Goal: Information Seeking & Learning: Learn about a topic

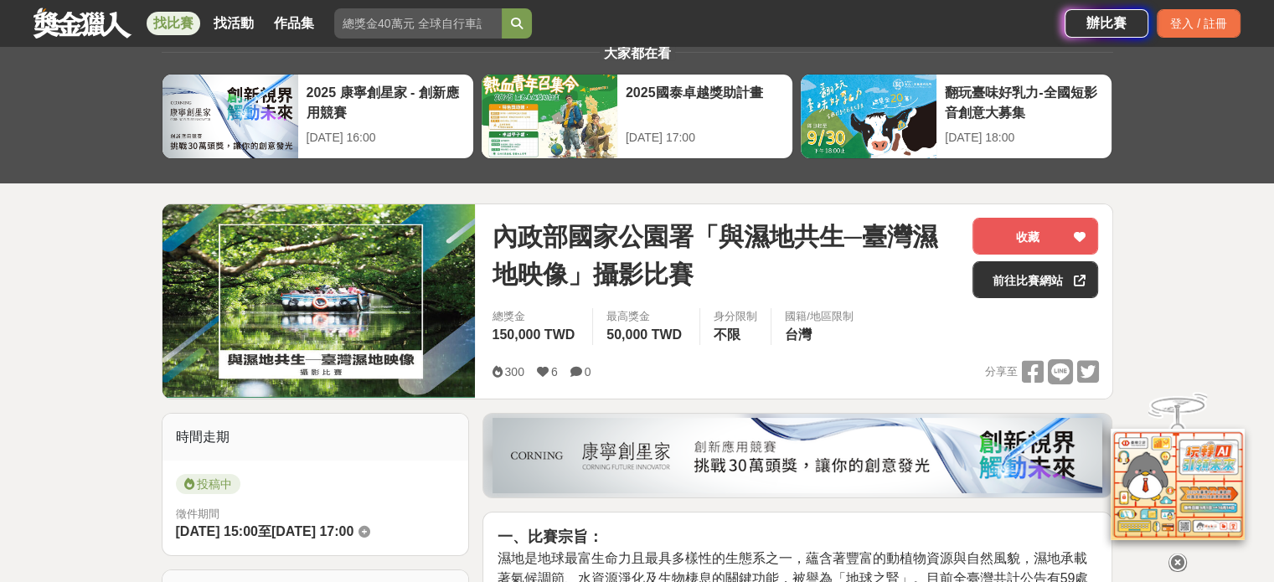
scroll to position [137, 0]
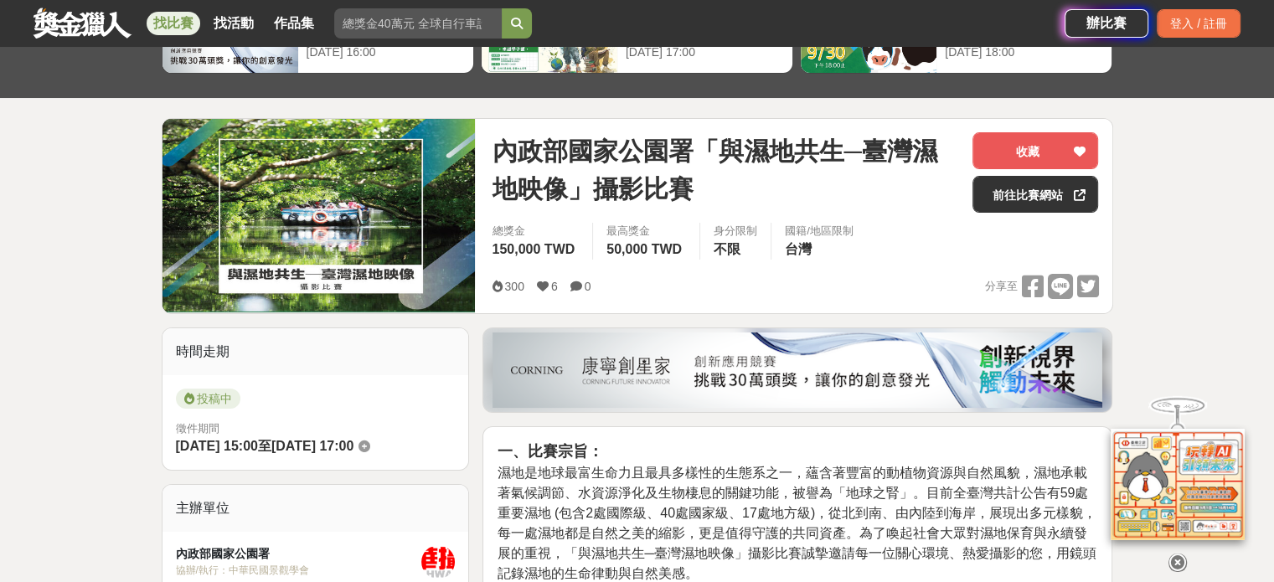
click at [1020, 195] on link "前往比賽網站" at bounding box center [1035, 194] width 126 height 37
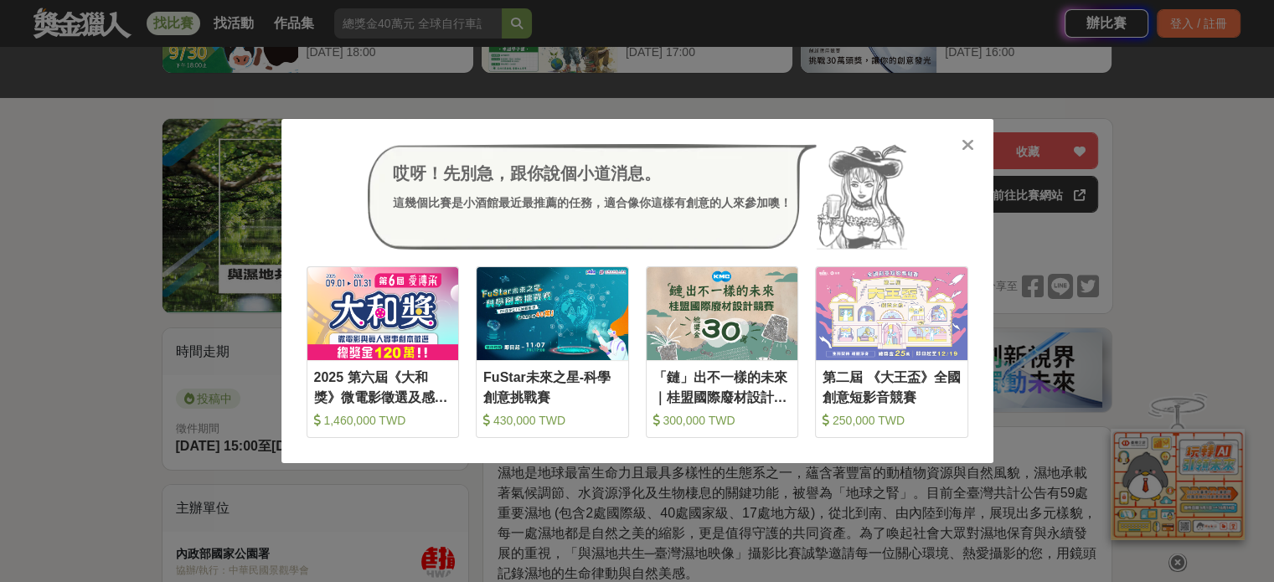
click at [966, 143] on icon at bounding box center [968, 145] width 13 height 17
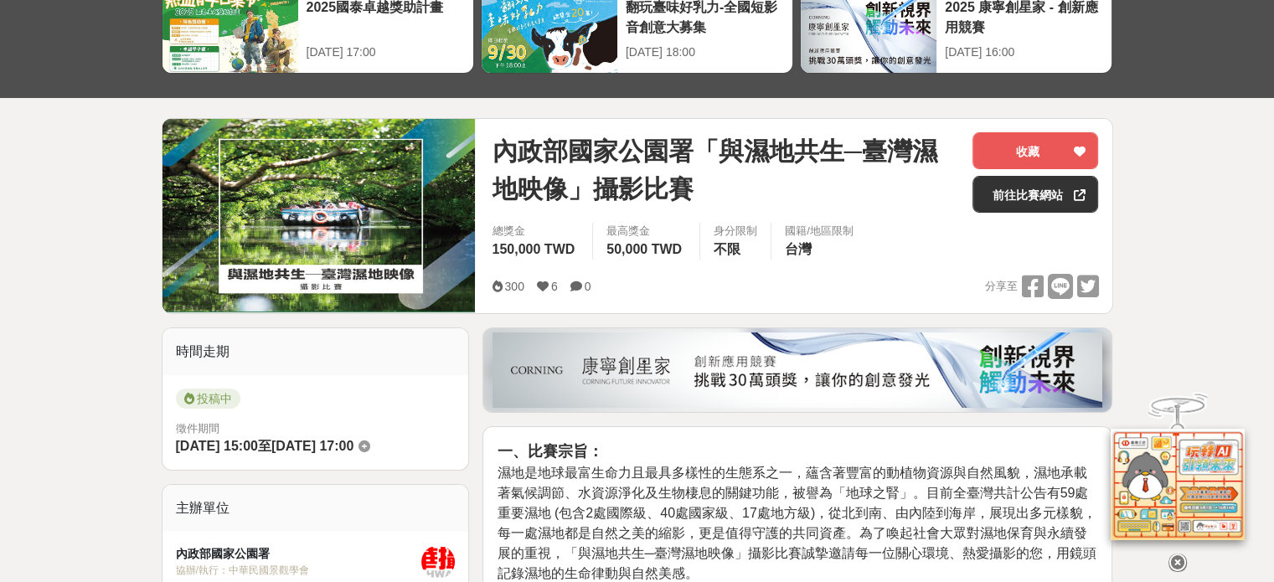
scroll to position [0, 0]
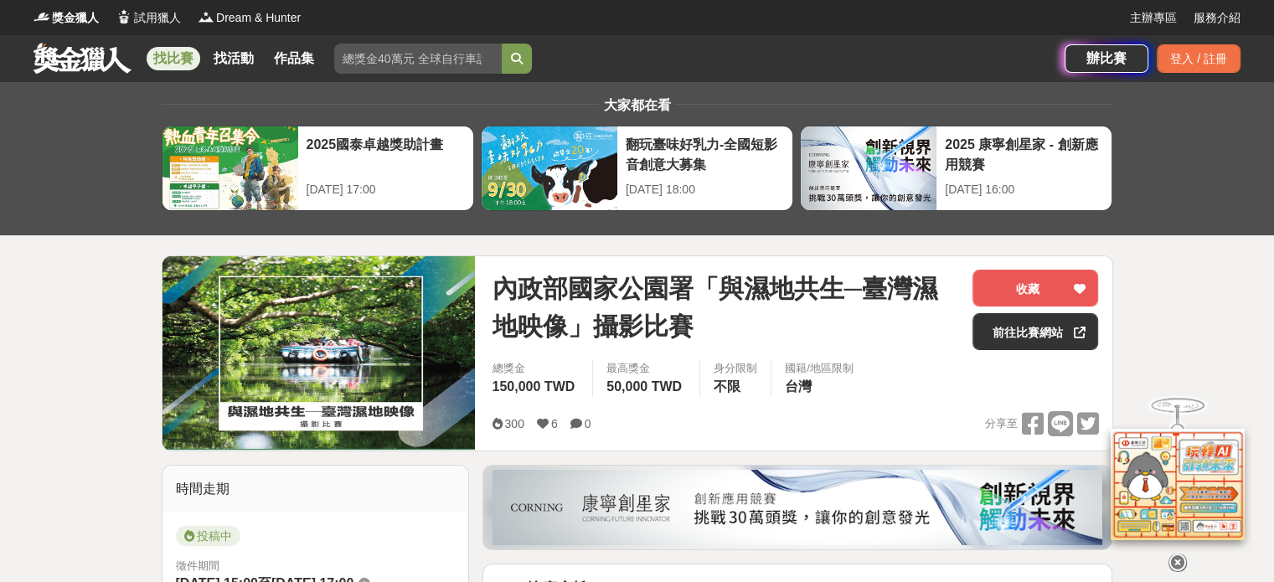
click at [171, 58] on link "找比賽" at bounding box center [174, 58] width 54 height 23
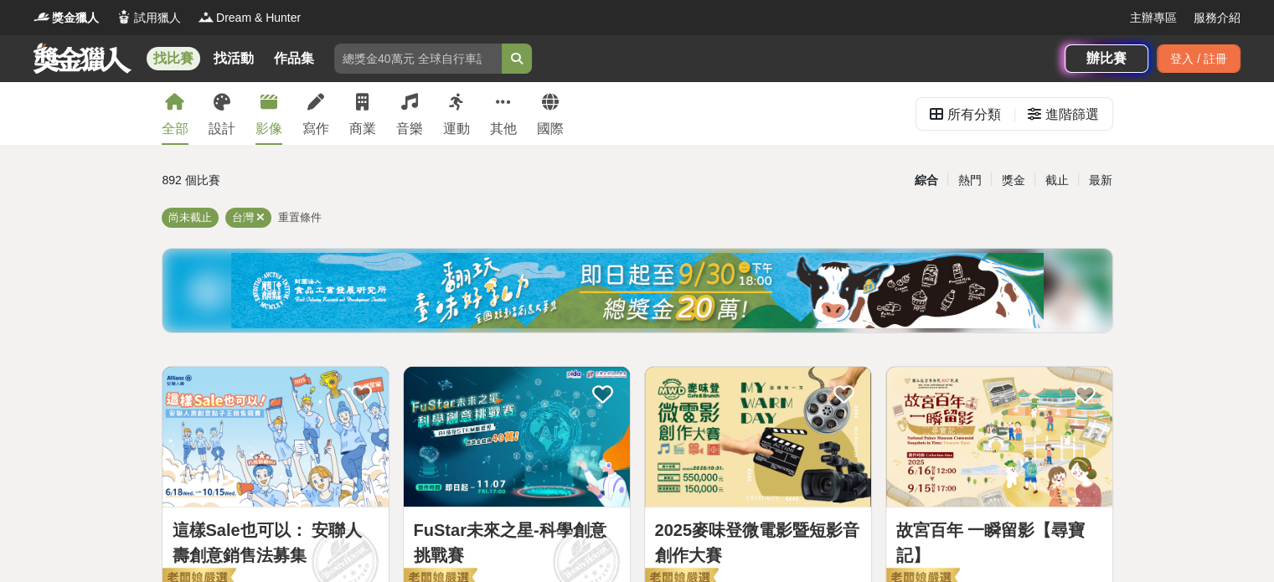
click at [262, 110] on icon at bounding box center [269, 102] width 17 height 17
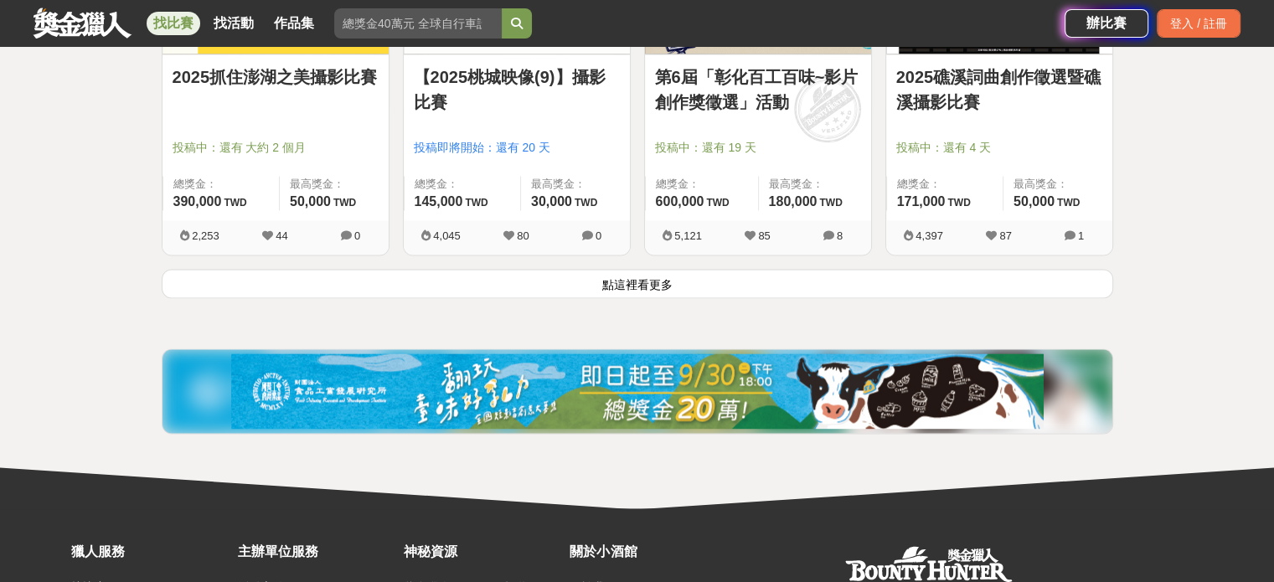
scroll to position [2238, 0]
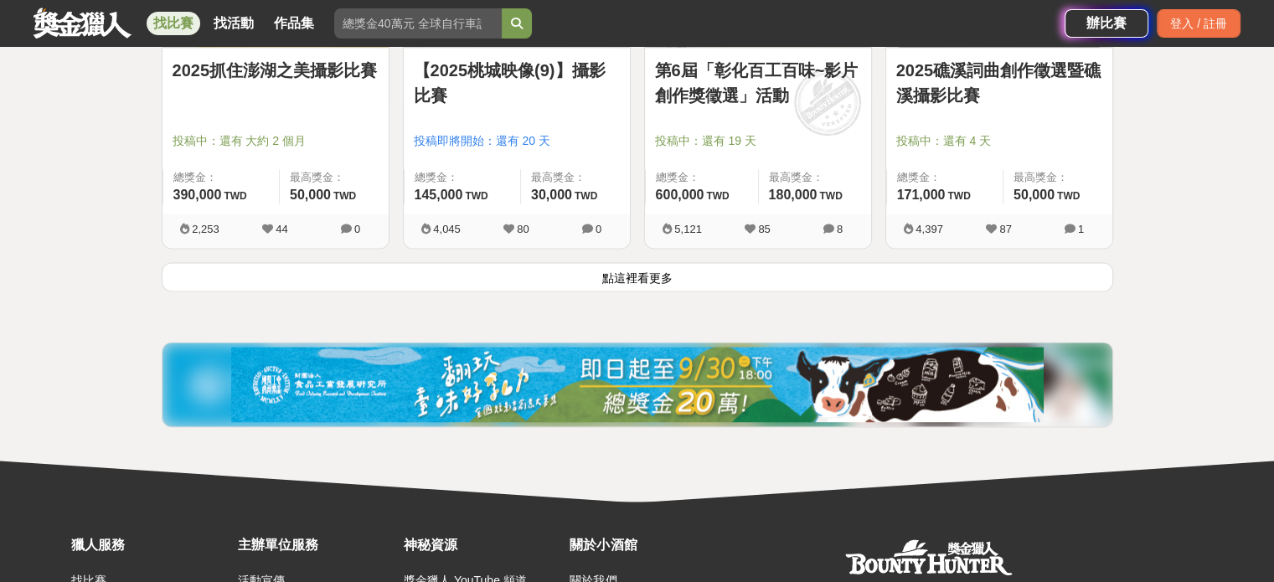
click at [638, 276] on button "點這裡看更多" at bounding box center [638, 276] width 952 height 29
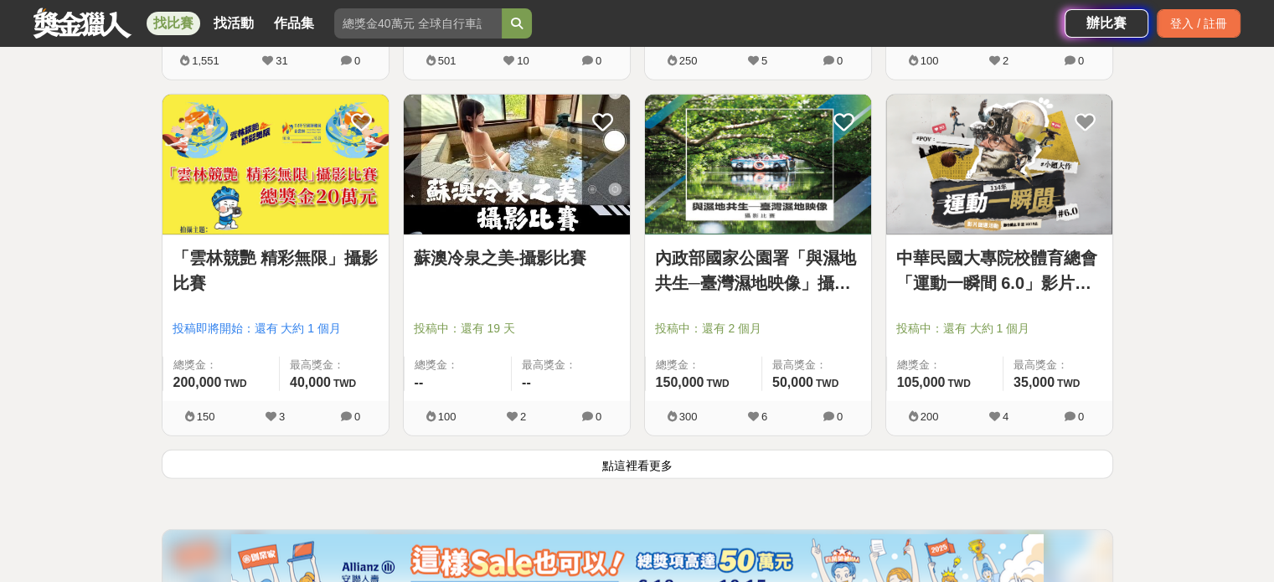
scroll to position [4197, 0]
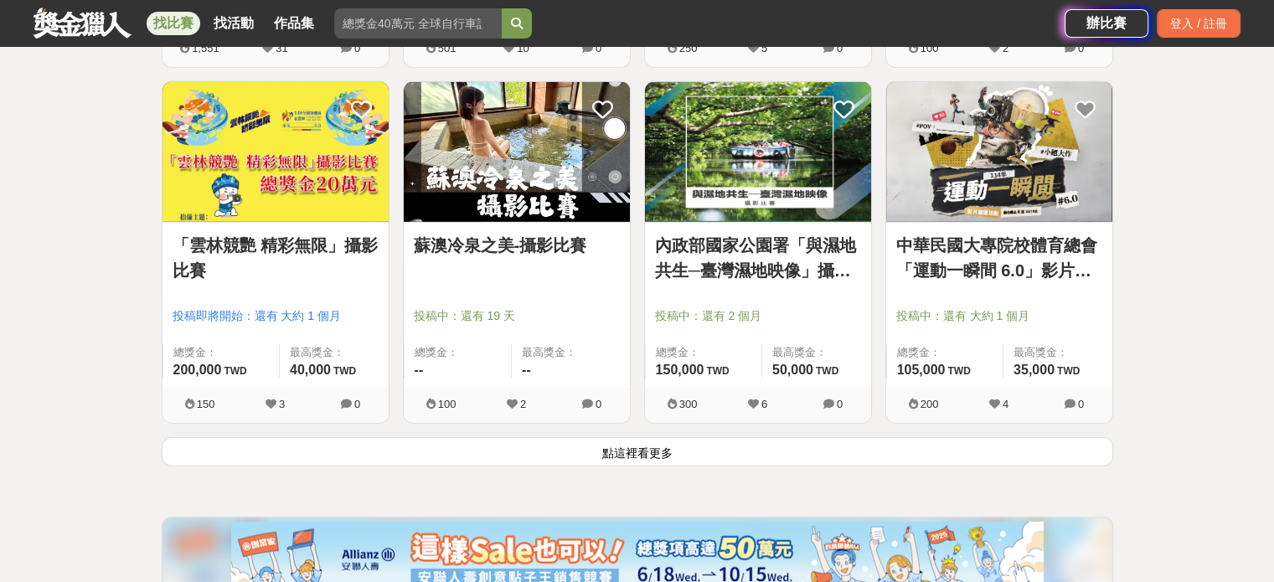
click at [634, 450] on button "點這裡看更多" at bounding box center [638, 451] width 952 height 29
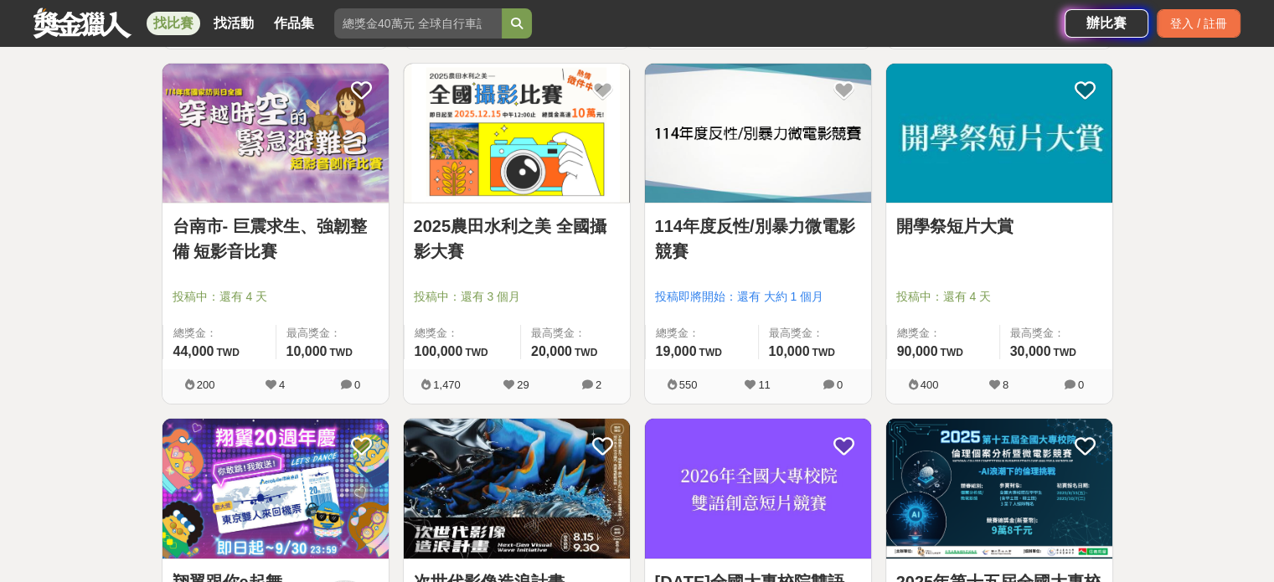
scroll to position [5586, 0]
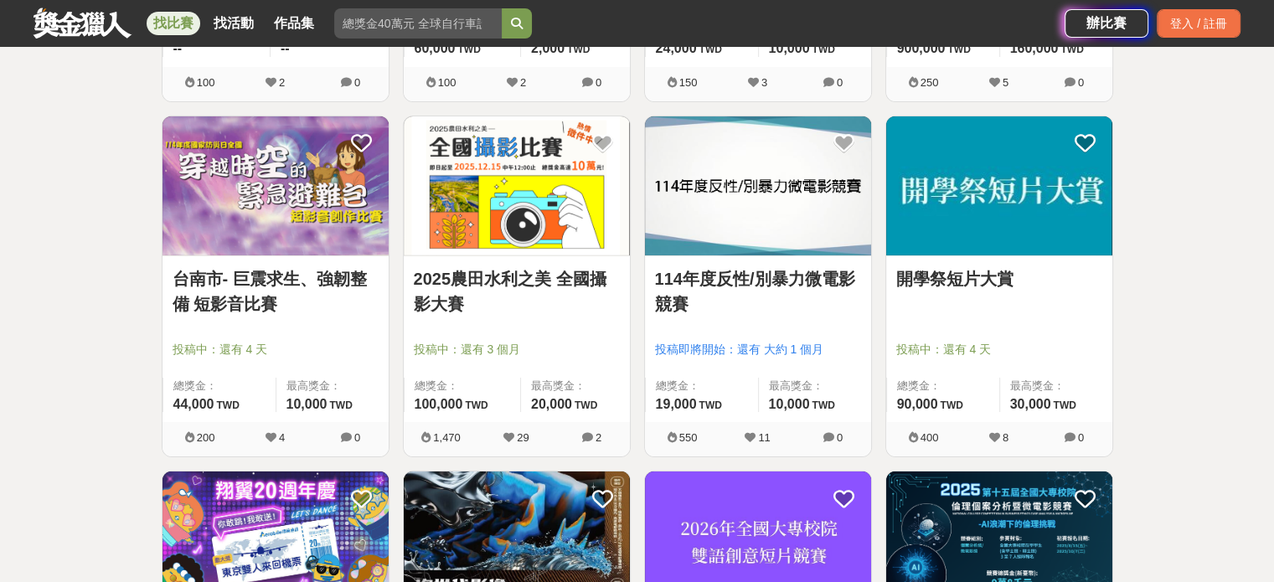
click at [512, 176] on img at bounding box center [517, 186] width 226 height 140
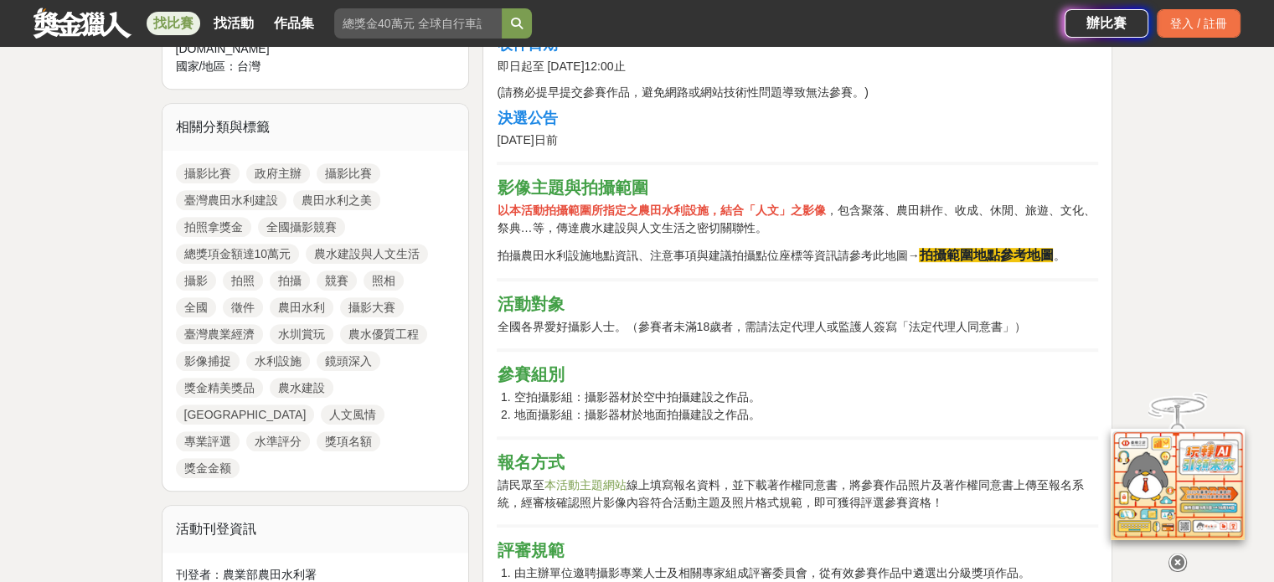
scroll to position [676, 0]
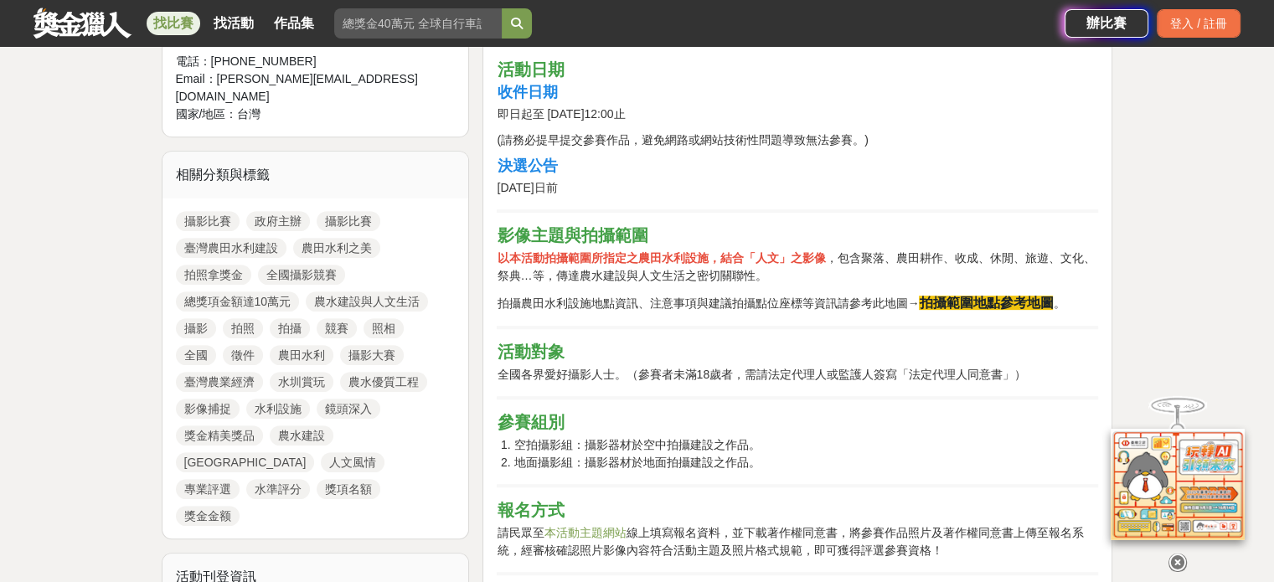
click at [962, 301] on strong "拍攝範圍地點參考地圖" at bounding box center [986, 303] width 134 height 14
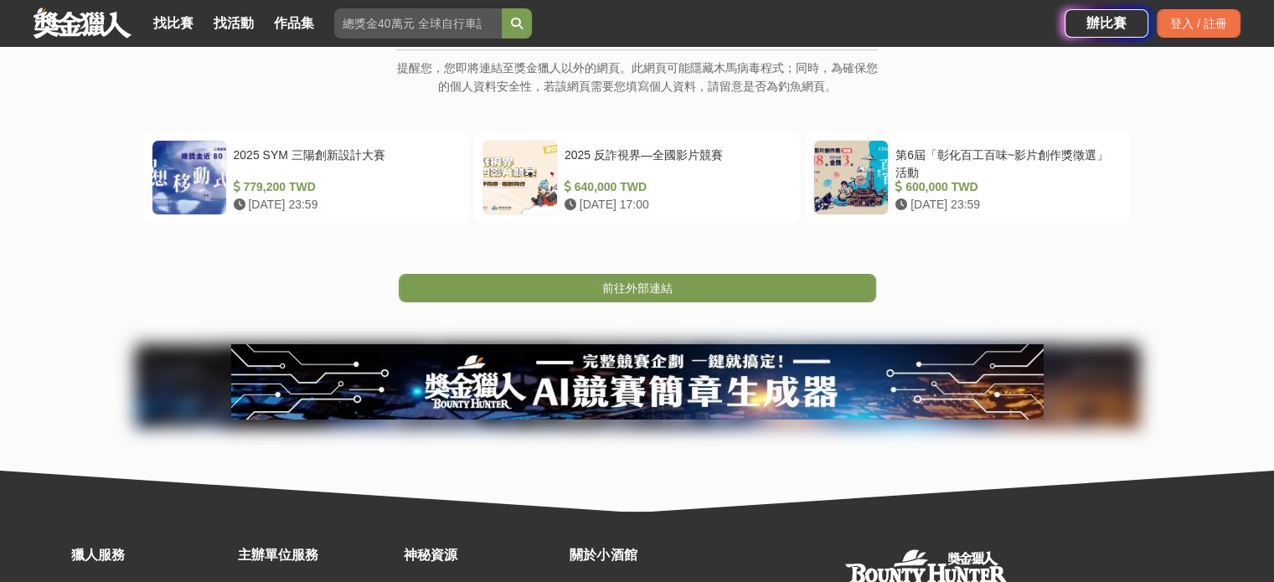
scroll to position [299, 0]
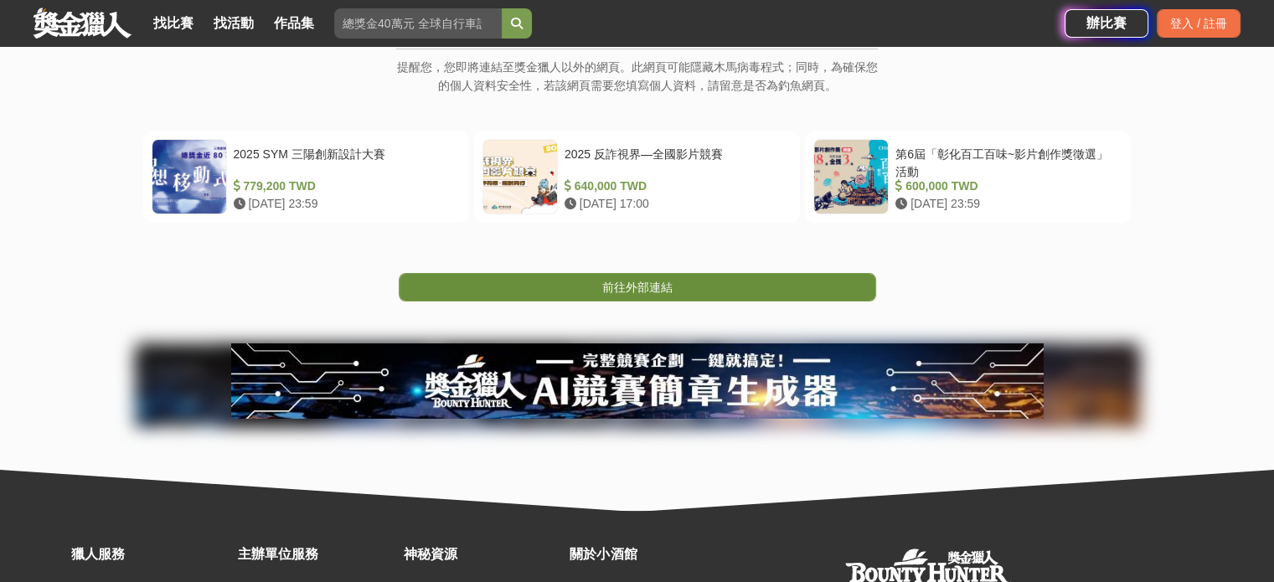
click at [637, 285] on span "前往外部連結" at bounding box center [637, 287] width 70 height 13
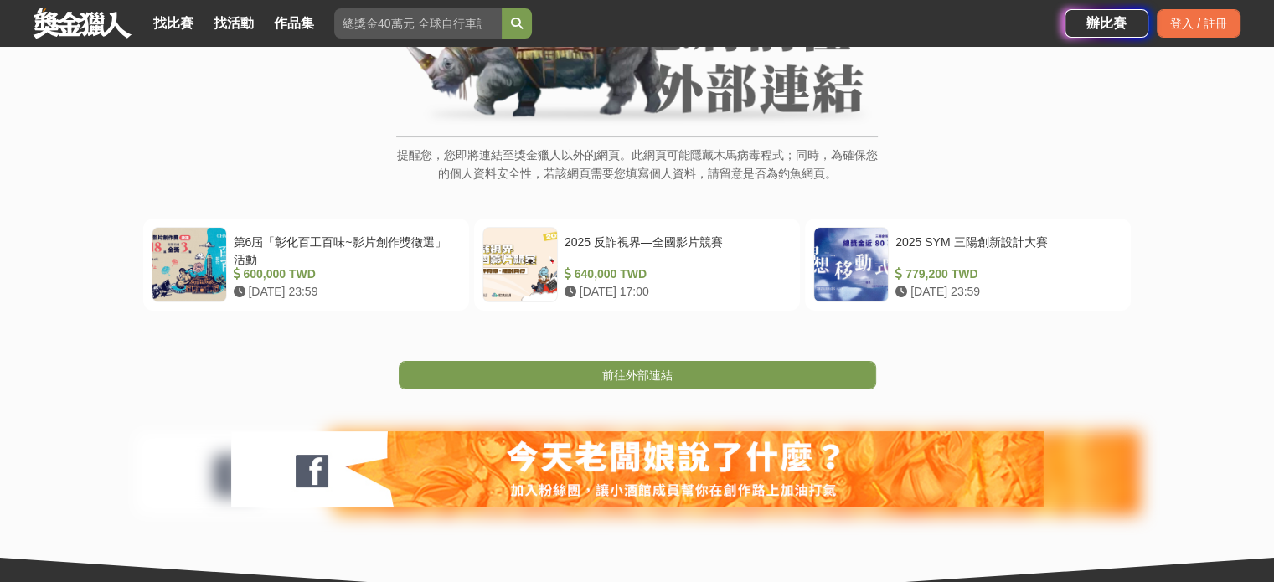
scroll to position [213, 0]
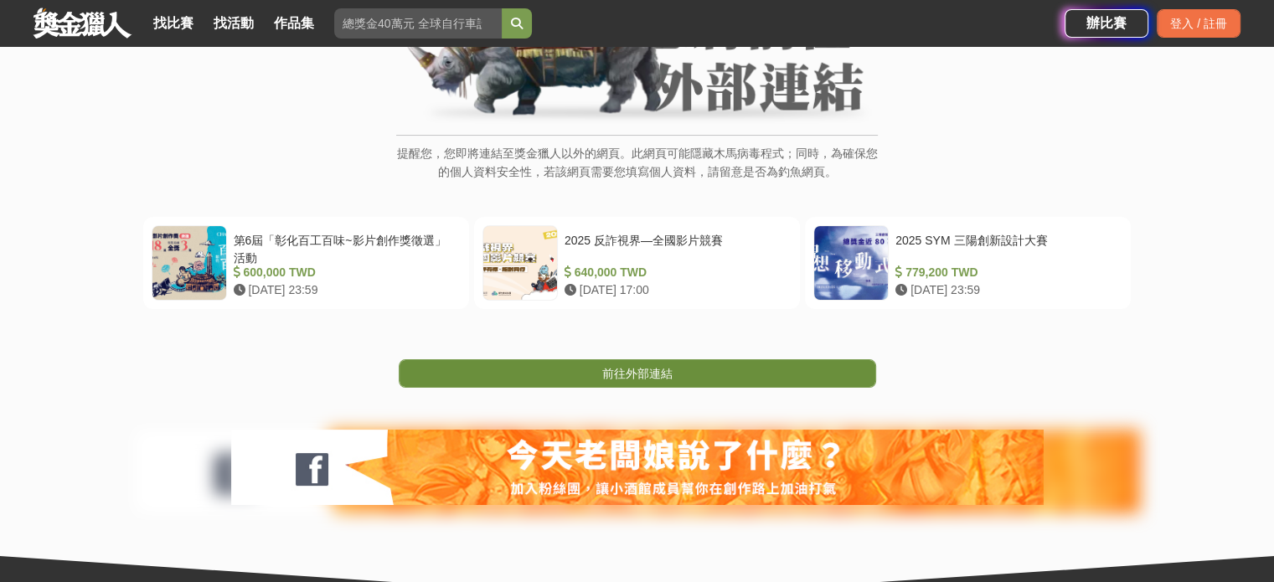
click at [631, 374] on span "前往外部連結" at bounding box center [637, 373] width 70 height 13
